Goal: Check status

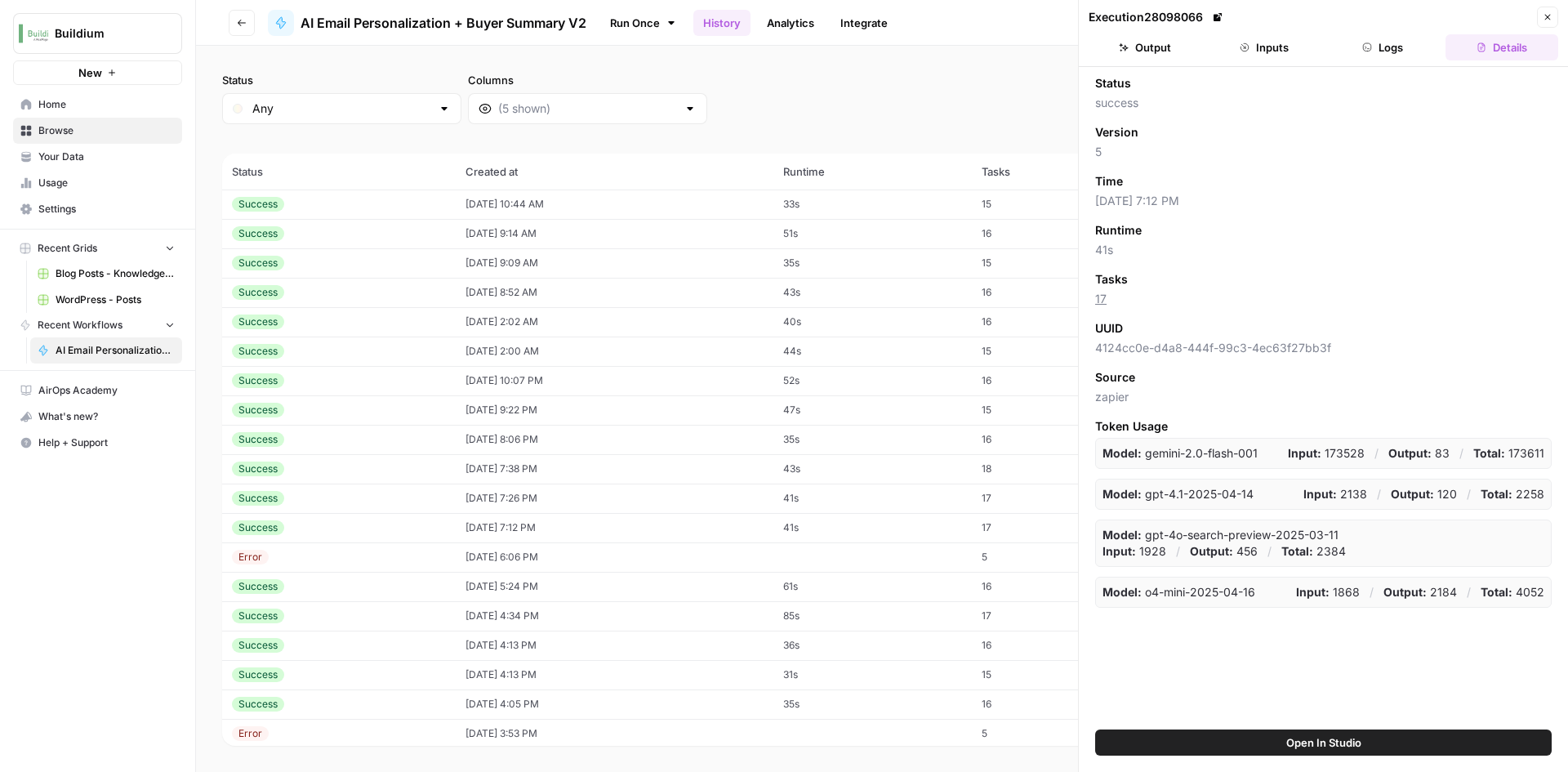
click at [510, 290] on td "08/27/25 at 8:52 AM" at bounding box center [614, 292] width 317 height 30
click at [1156, 56] on button "Output" at bounding box center [1145, 47] width 112 height 26
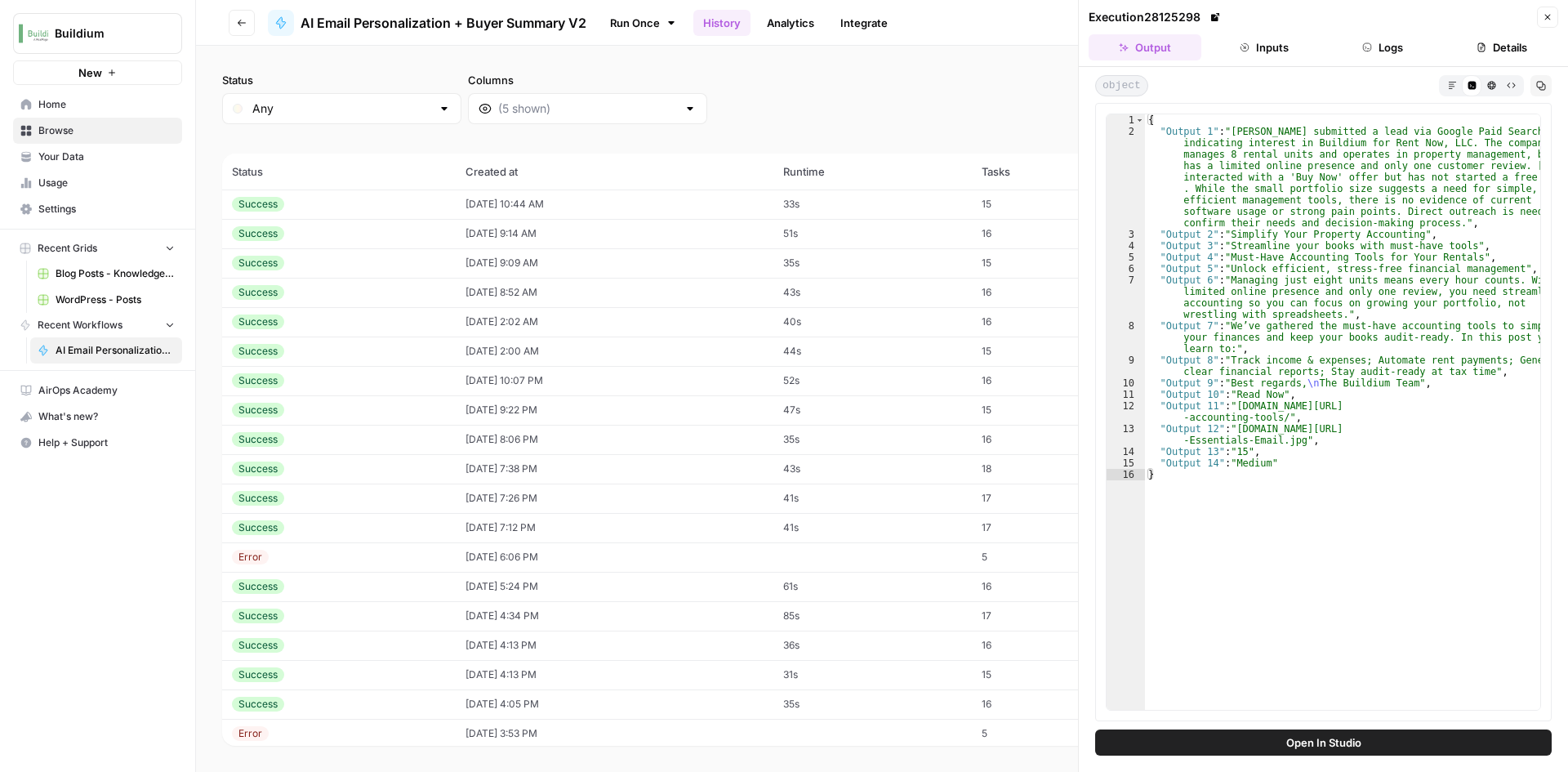
click at [429, 253] on td "Success" at bounding box center [339, 263] width 234 height 30
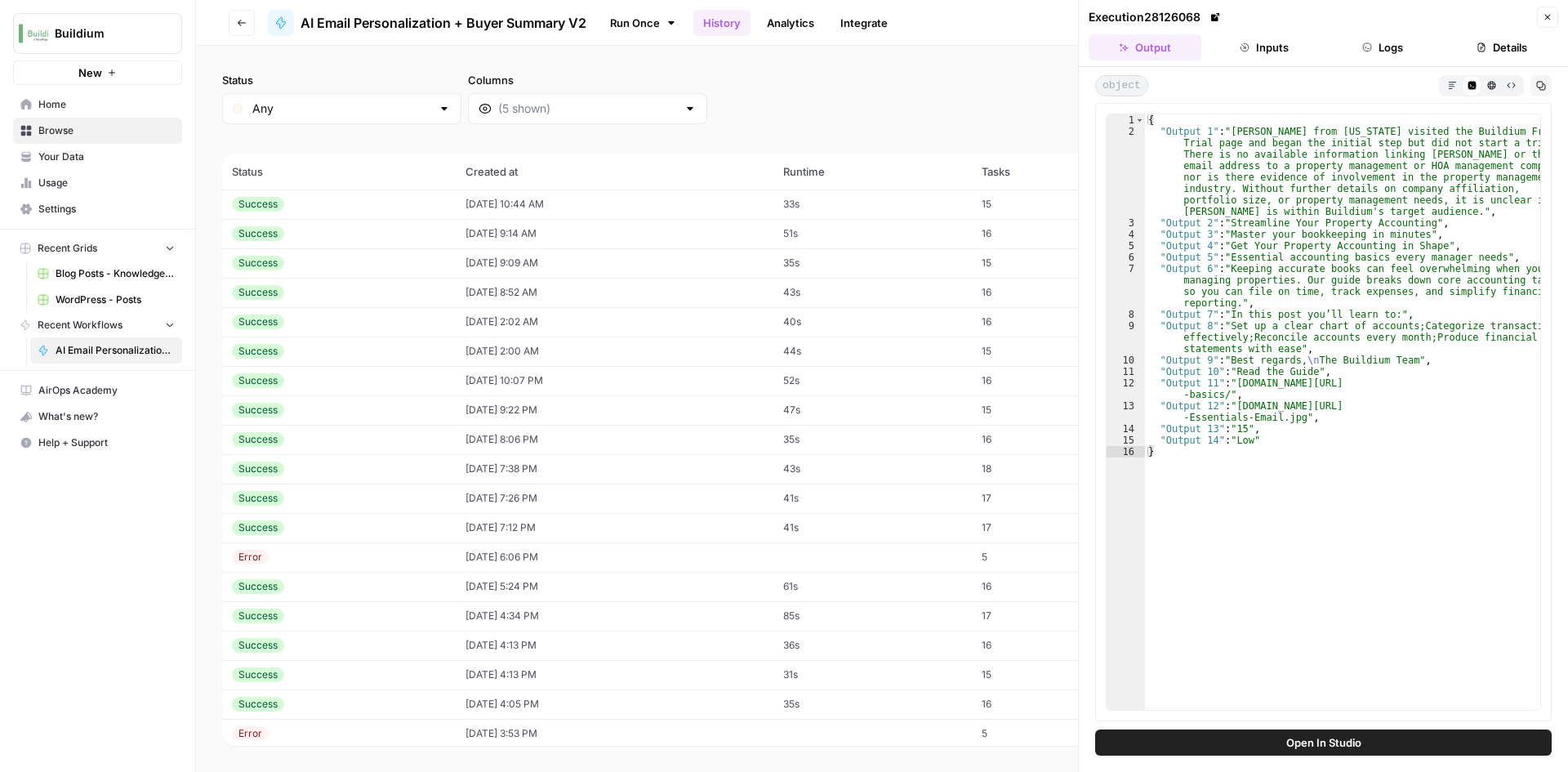
click at [430, 237] on td "Success" at bounding box center [339, 233] width 234 height 30
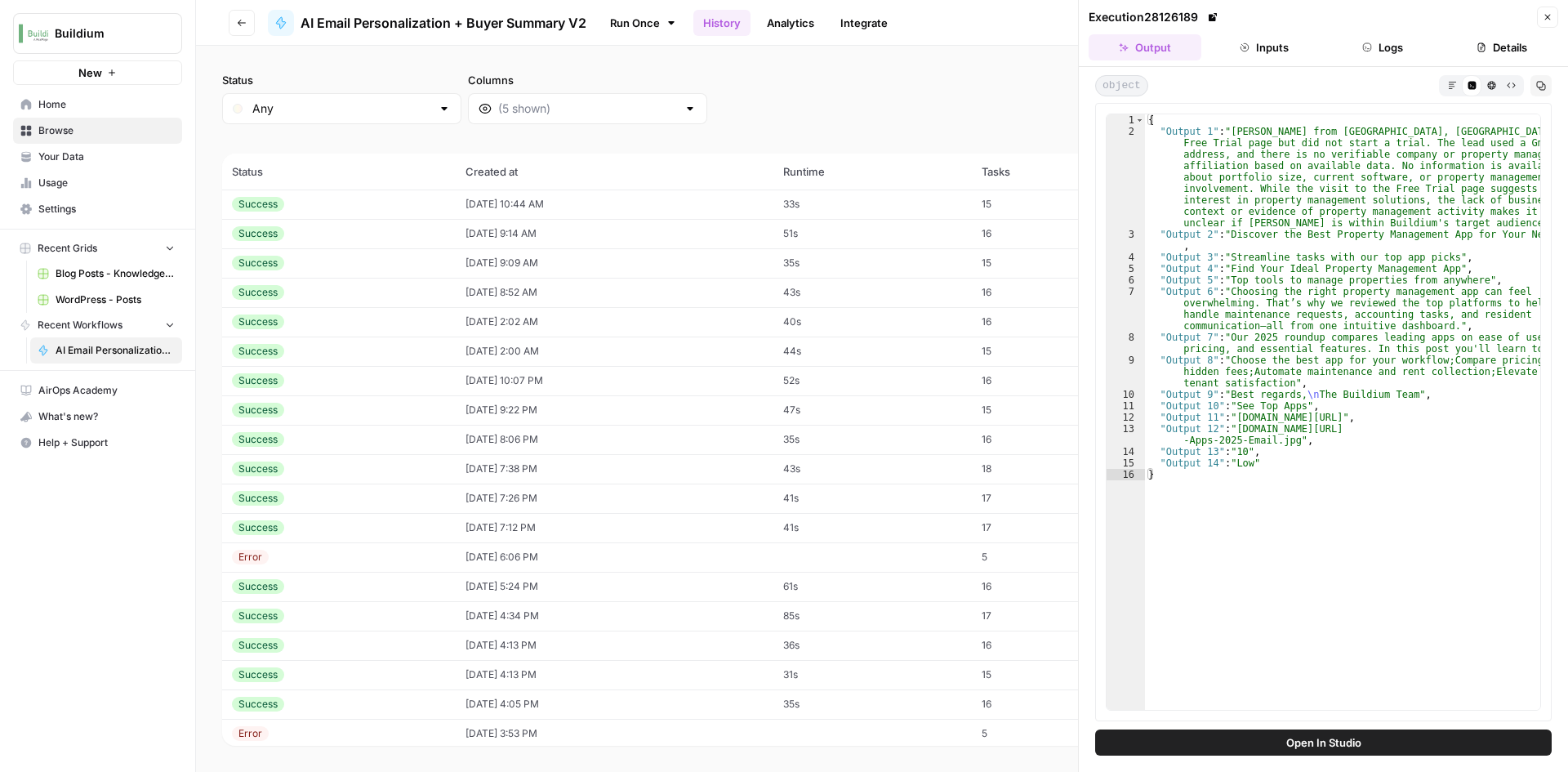
click at [431, 211] on td "Success" at bounding box center [339, 204] width 234 height 30
